Goal: Task Accomplishment & Management: Manage account settings

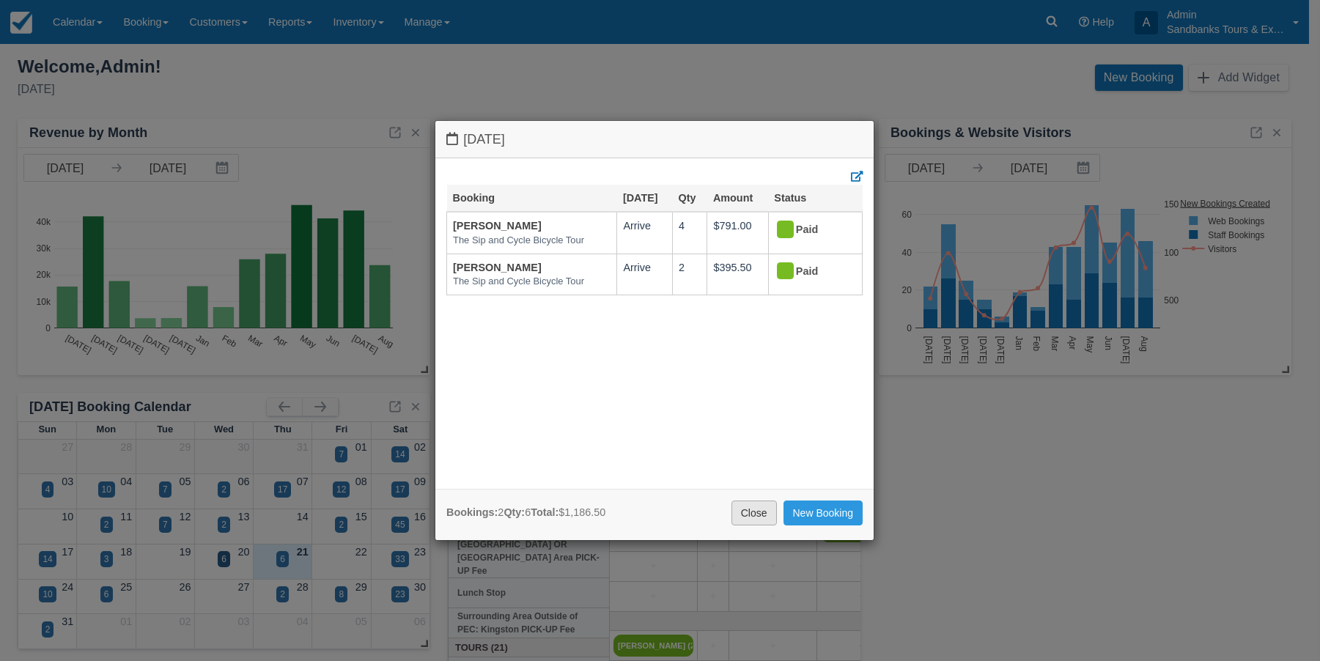
click at [743, 507] on link "Close" at bounding box center [753, 512] width 45 height 25
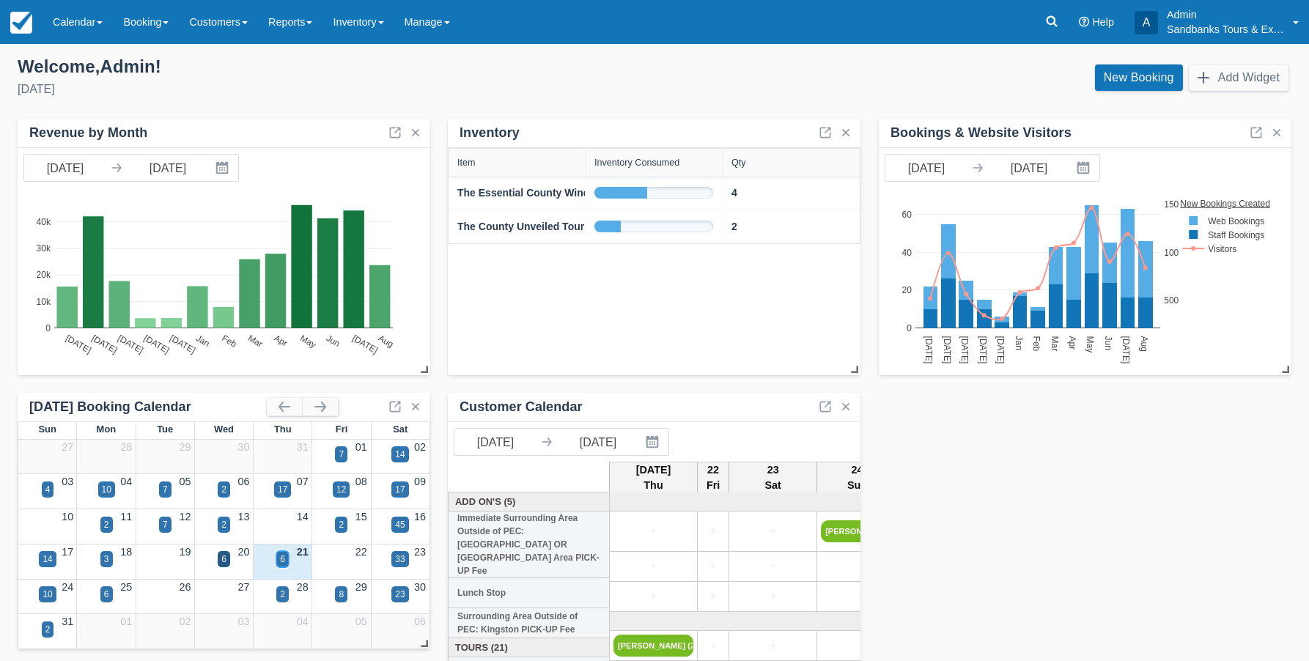
click at [283, 558] on div "6" at bounding box center [282, 558] width 5 height 13
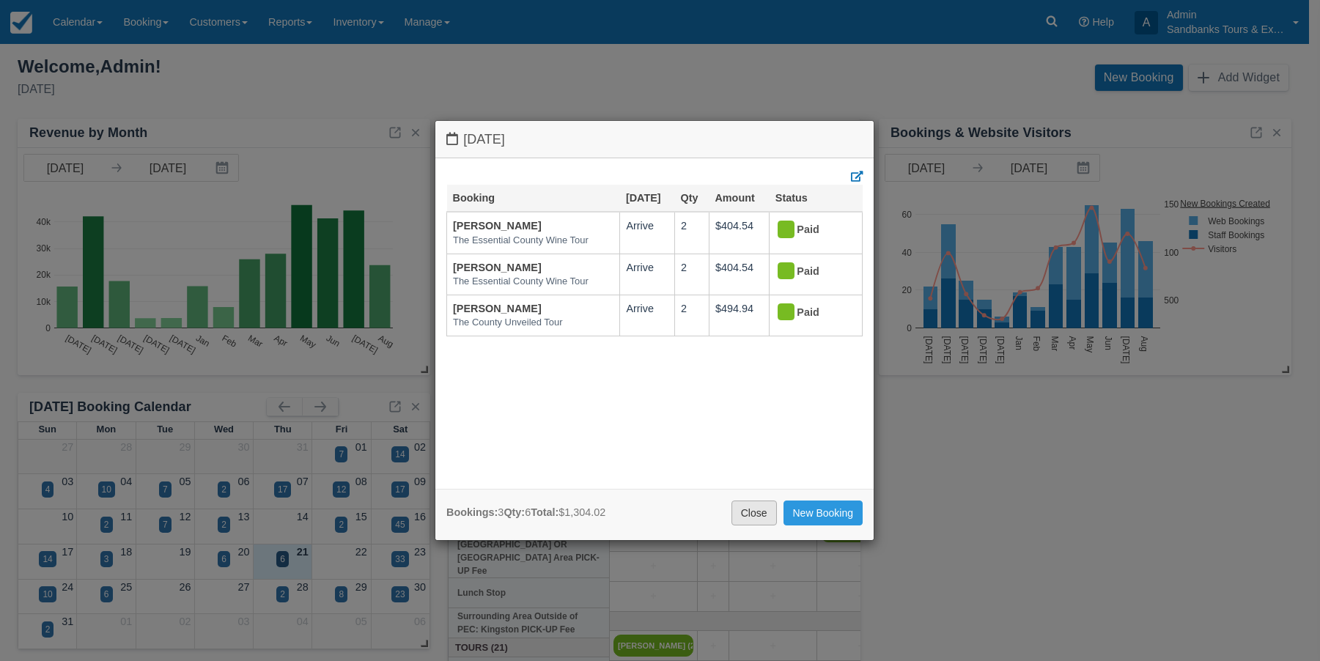
click at [750, 513] on link "Close" at bounding box center [753, 512] width 45 height 25
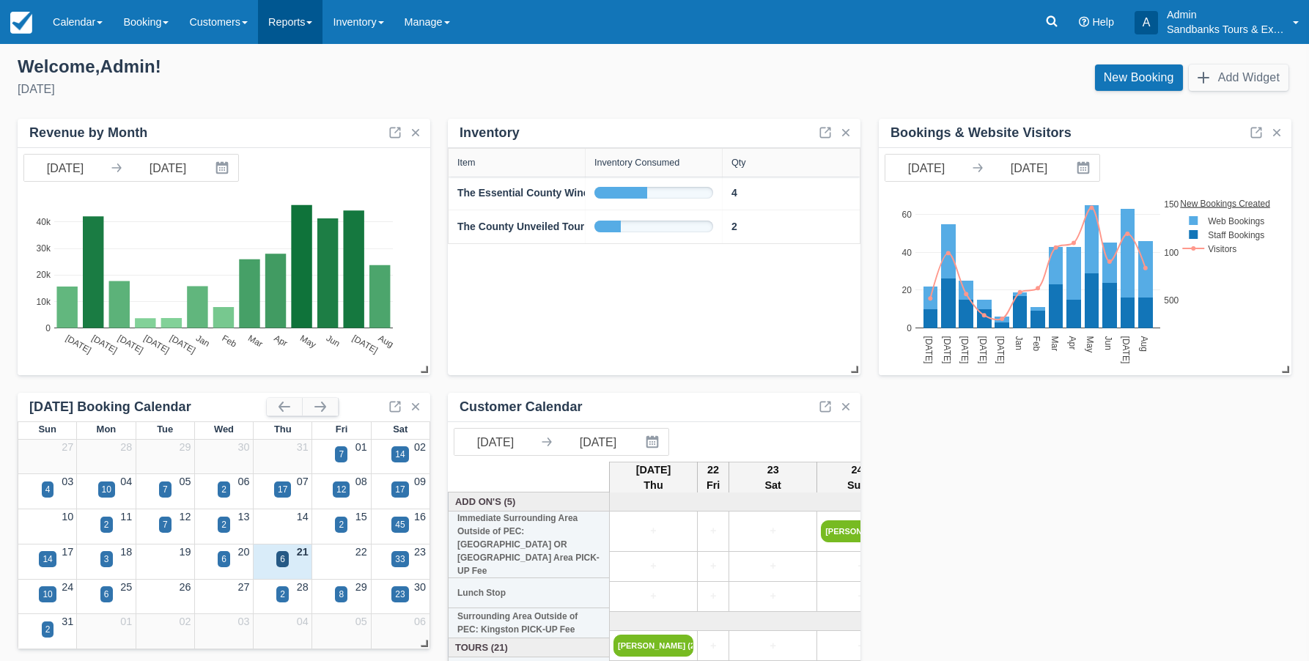
click at [322, 20] on link "Reports" at bounding box center [290, 22] width 64 height 44
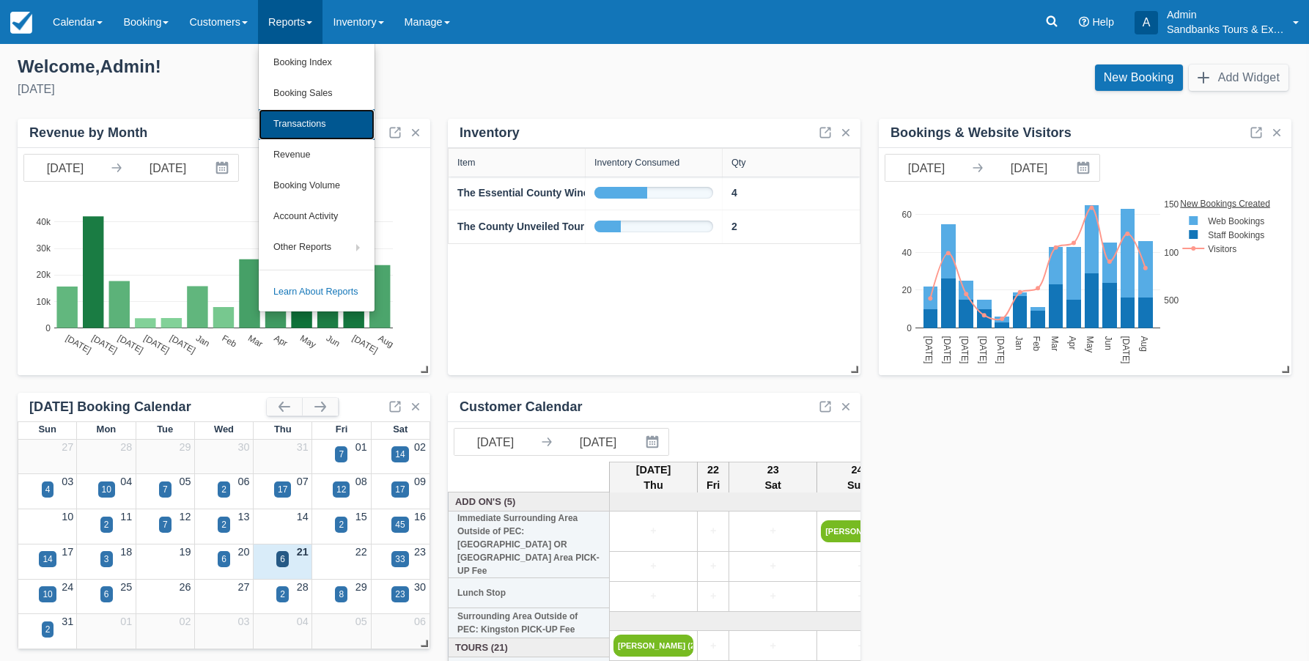
click at [295, 122] on link "Transactions" at bounding box center [317, 124] width 116 height 31
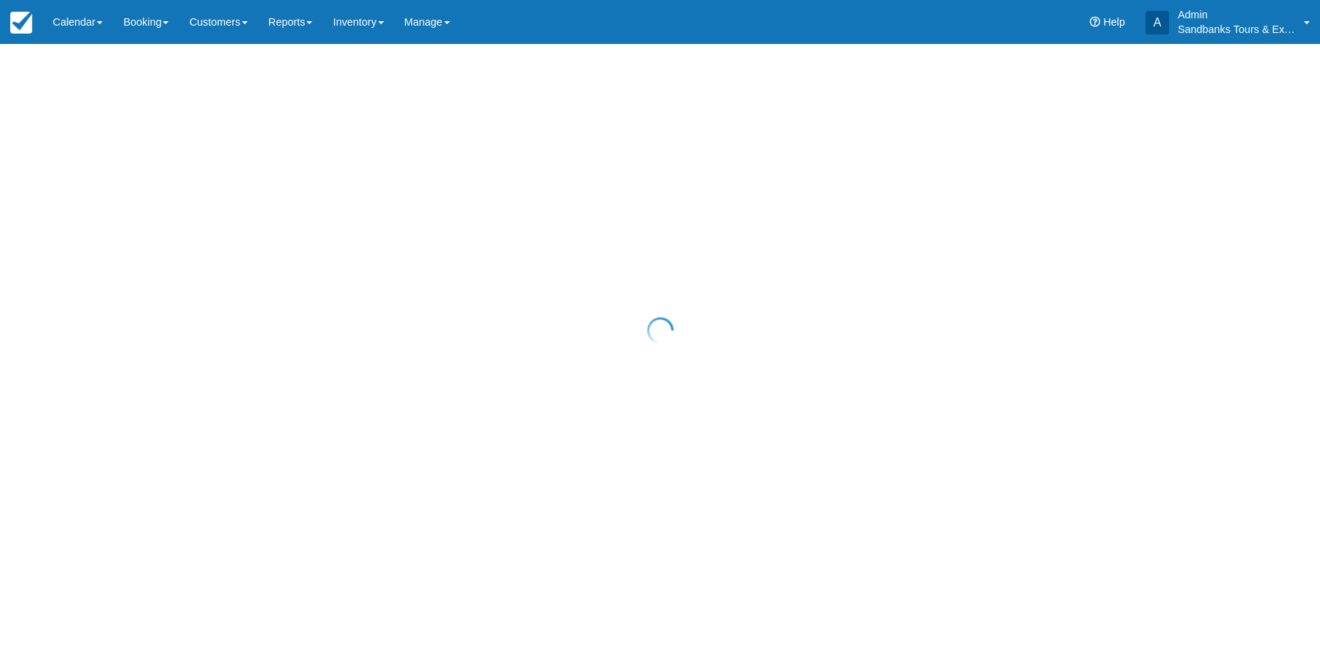
select select "10"
